Goal: Information Seeking & Learning: Learn about a topic

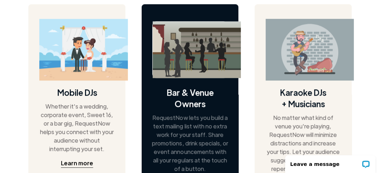
scroll to position [389, 0]
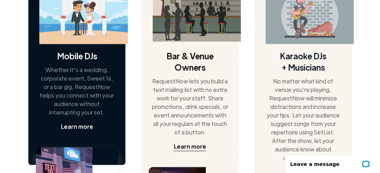
click at [78, 123] on div "Learn more" at bounding box center [77, 126] width 32 height 8
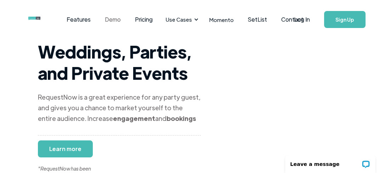
click at [110, 19] on link "Demo" at bounding box center [112, 19] width 30 height 22
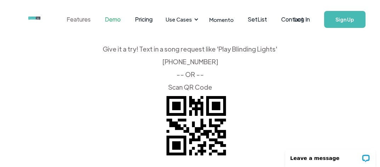
click at [72, 20] on link "Features" at bounding box center [78, 19] width 38 height 22
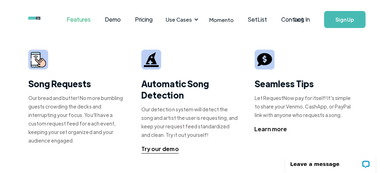
click at [265, 129] on div "Learn more" at bounding box center [270, 129] width 32 height 8
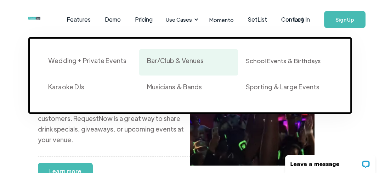
click at [186, 62] on div "Bar/Club & Venues" at bounding box center [175, 60] width 57 height 8
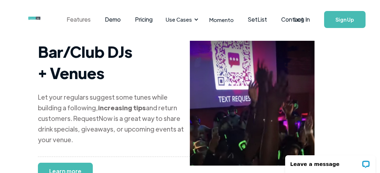
click at [82, 17] on link "Features" at bounding box center [78, 19] width 38 height 22
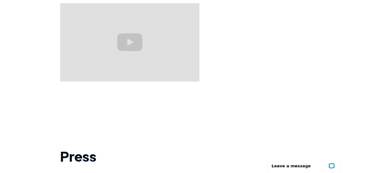
scroll to position [743, 0]
